Goal: Transaction & Acquisition: Purchase product/service

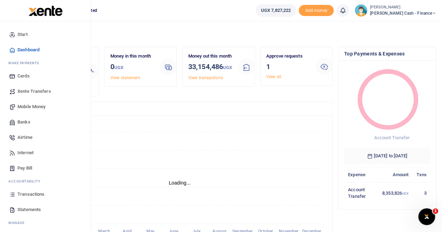
scroll to position [6, 6]
click at [35, 91] on span "Xente Transfers" at bounding box center [34, 91] width 34 height 7
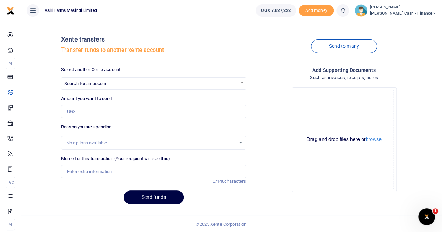
click at [100, 81] on span "Search for an account" at bounding box center [86, 83] width 44 height 5
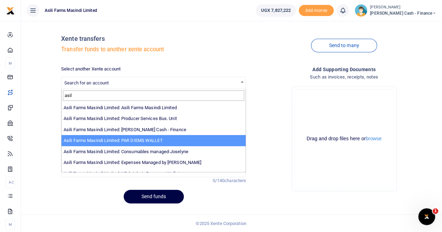
type input "asil"
select select "3369"
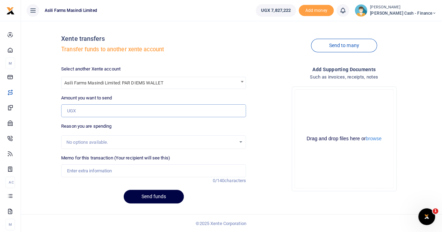
click at [80, 111] on input "Amount you want to send" at bounding box center [153, 110] width 185 height 13
type input "2,000,000"
click at [87, 167] on input "Memo for this transaction (Your recipient will see this)" at bounding box center [153, 171] width 185 height 13
type input "Transfer to Perdium wallet"
click at [149, 197] on button "Send funds" at bounding box center [154, 197] width 60 height 14
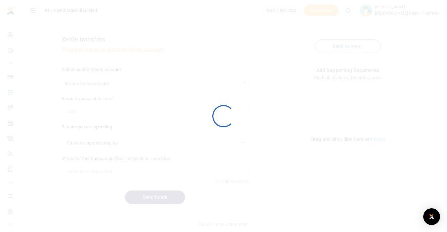
select select
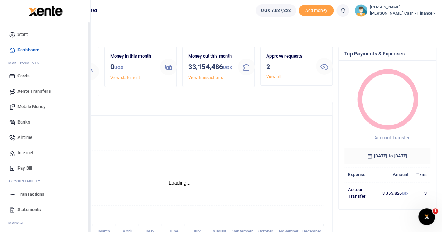
scroll to position [6, 6]
click at [25, 193] on span "Transactions" at bounding box center [30, 194] width 27 height 7
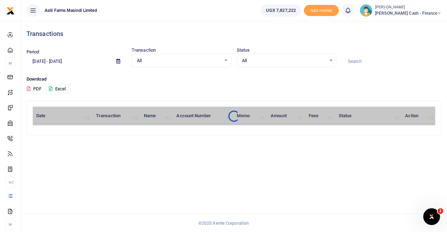
click at [117, 60] on icon at bounding box center [118, 61] width 4 height 5
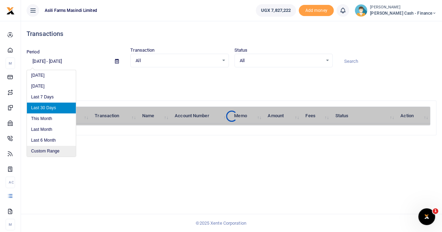
click at [57, 151] on li "Custom Range" at bounding box center [51, 151] width 49 height 11
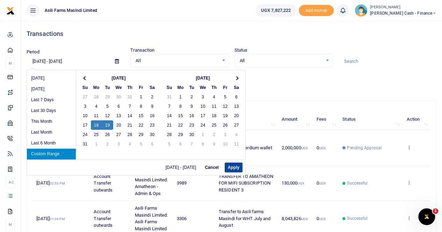
click at [232, 171] on button "Apply" at bounding box center [234, 168] width 18 height 10
type input "08/18/2025 - 08/19/2025"
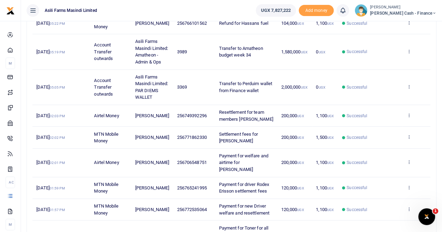
scroll to position [216, 0]
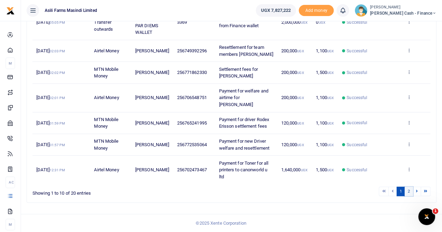
click at [409, 192] on link "2" at bounding box center [409, 191] width 8 height 9
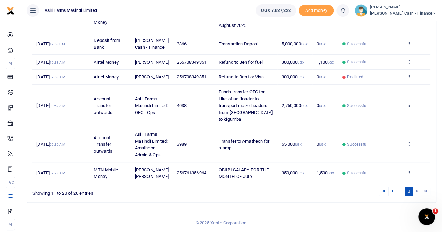
scroll to position [230, 0]
click at [410, 173] on icon at bounding box center [408, 172] width 5 height 5
click at [386, 147] on link "View details" at bounding box center [383, 147] width 55 height 10
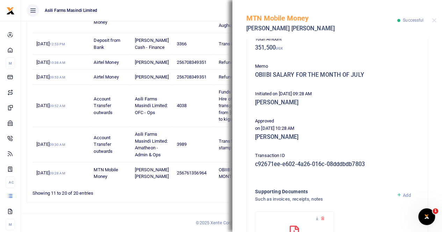
scroll to position [168, 0]
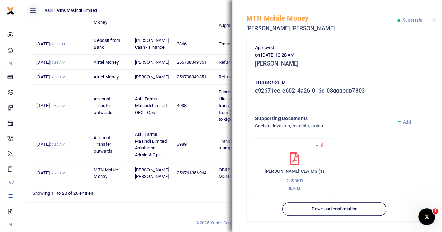
click at [316, 147] on icon at bounding box center [317, 145] width 5 height 5
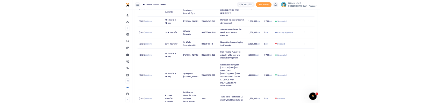
scroll to position [245, 0]
